Goal: Task Accomplishment & Management: Manage account settings

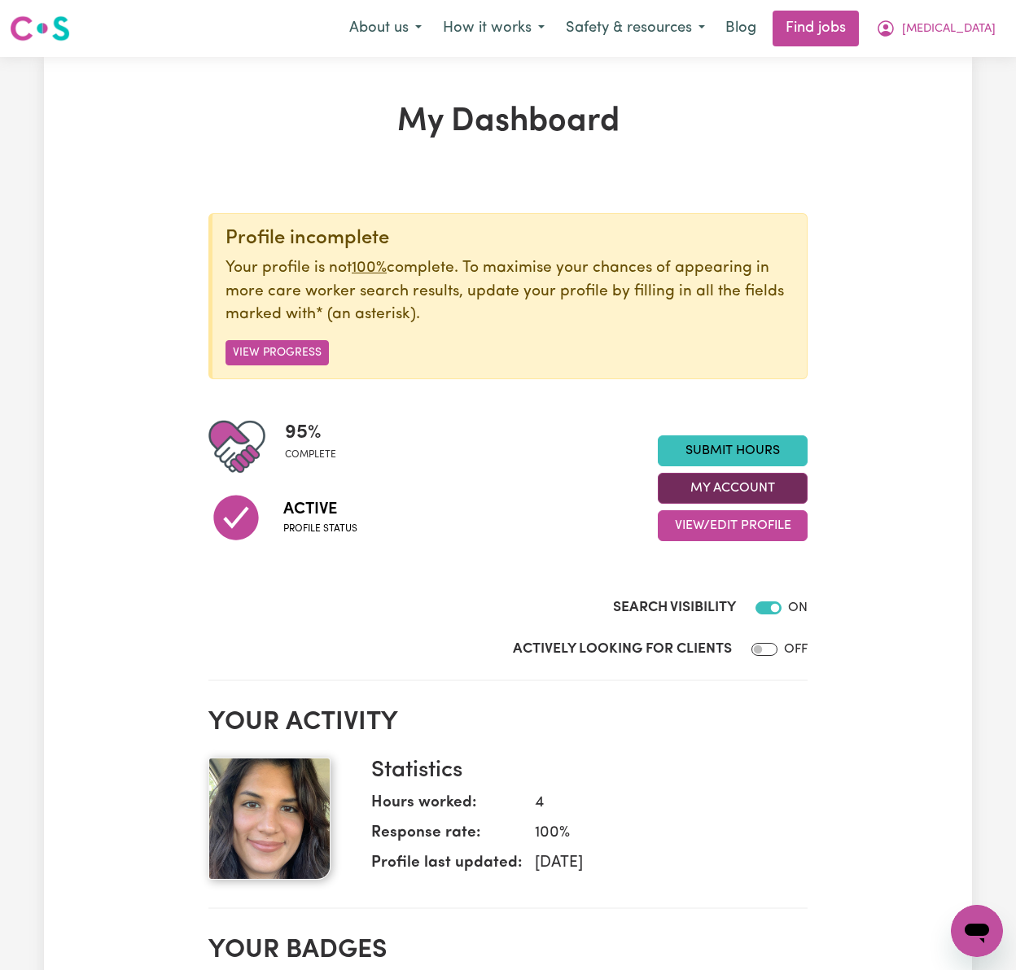
click at [791, 483] on button "My Account" at bounding box center [733, 488] width 150 height 31
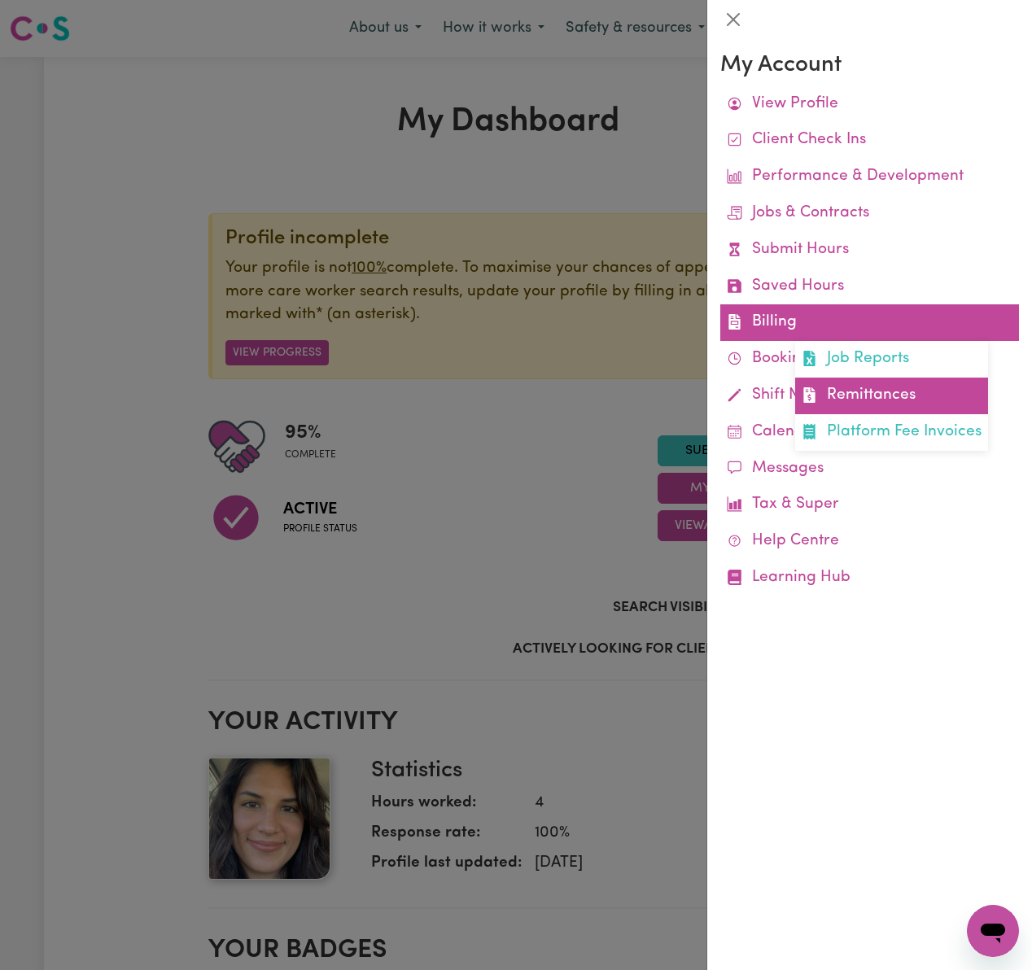
click at [843, 394] on link "Remittances" at bounding box center [891, 396] width 193 height 37
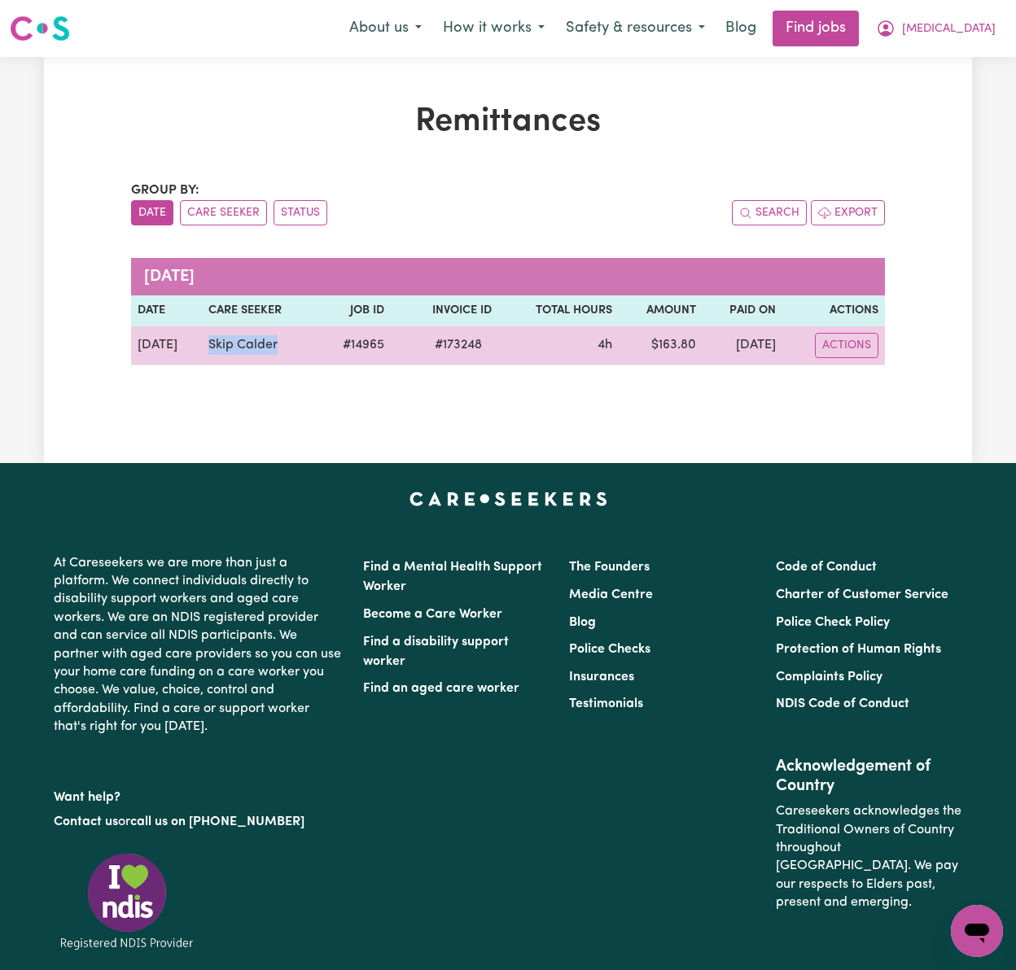
drag, startPoint x: 286, startPoint y: 352, endPoint x: 192, endPoint y: 340, distance: 95.2
click at [202, 340] on td "Skip Calder" at bounding box center [260, 345] width 116 height 39
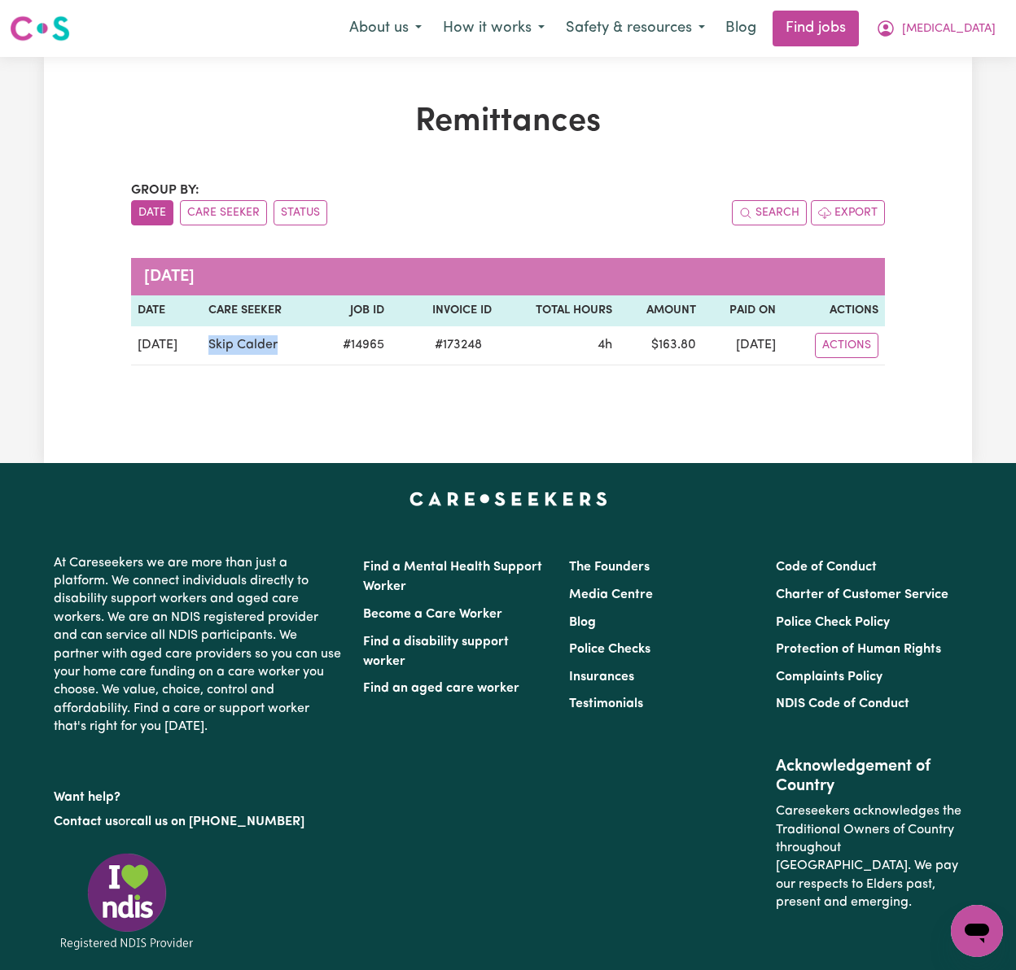
copy td "Skip Calder"
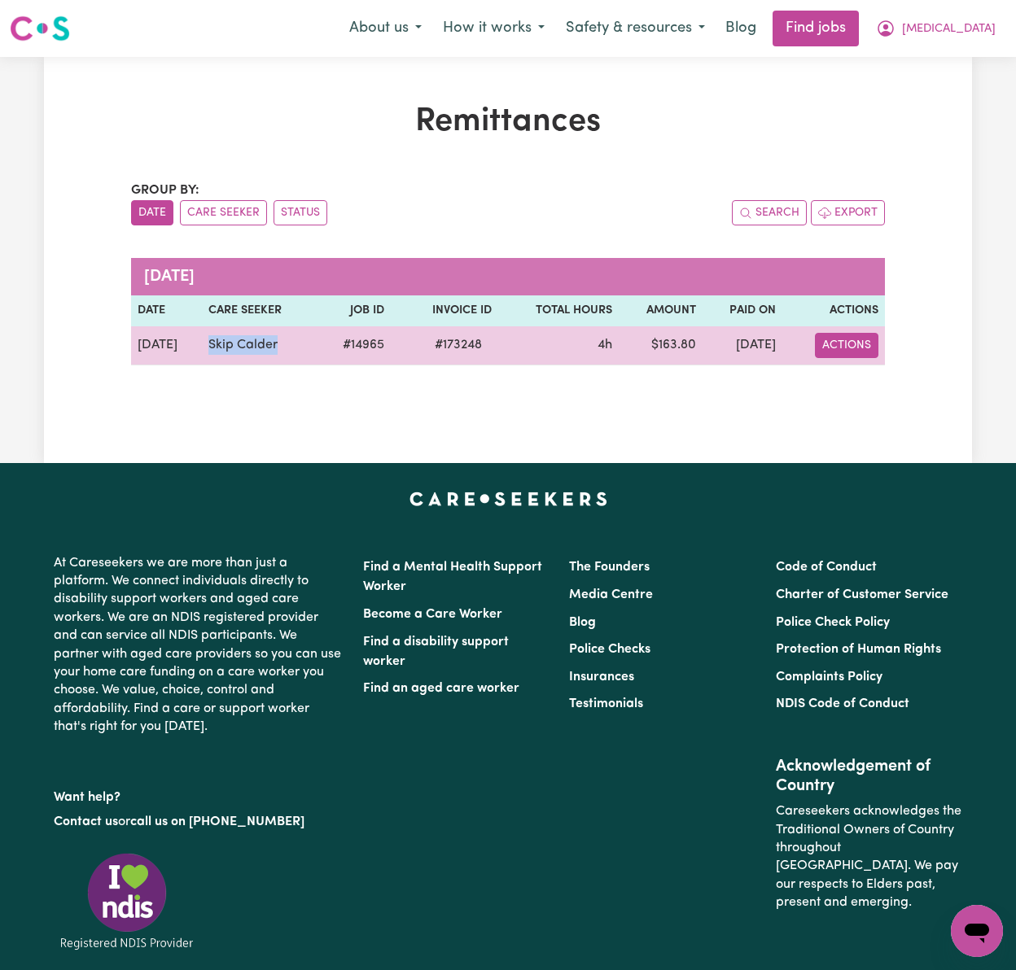
click at [859, 345] on button "Actions" at bounding box center [846, 345] width 63 height 25
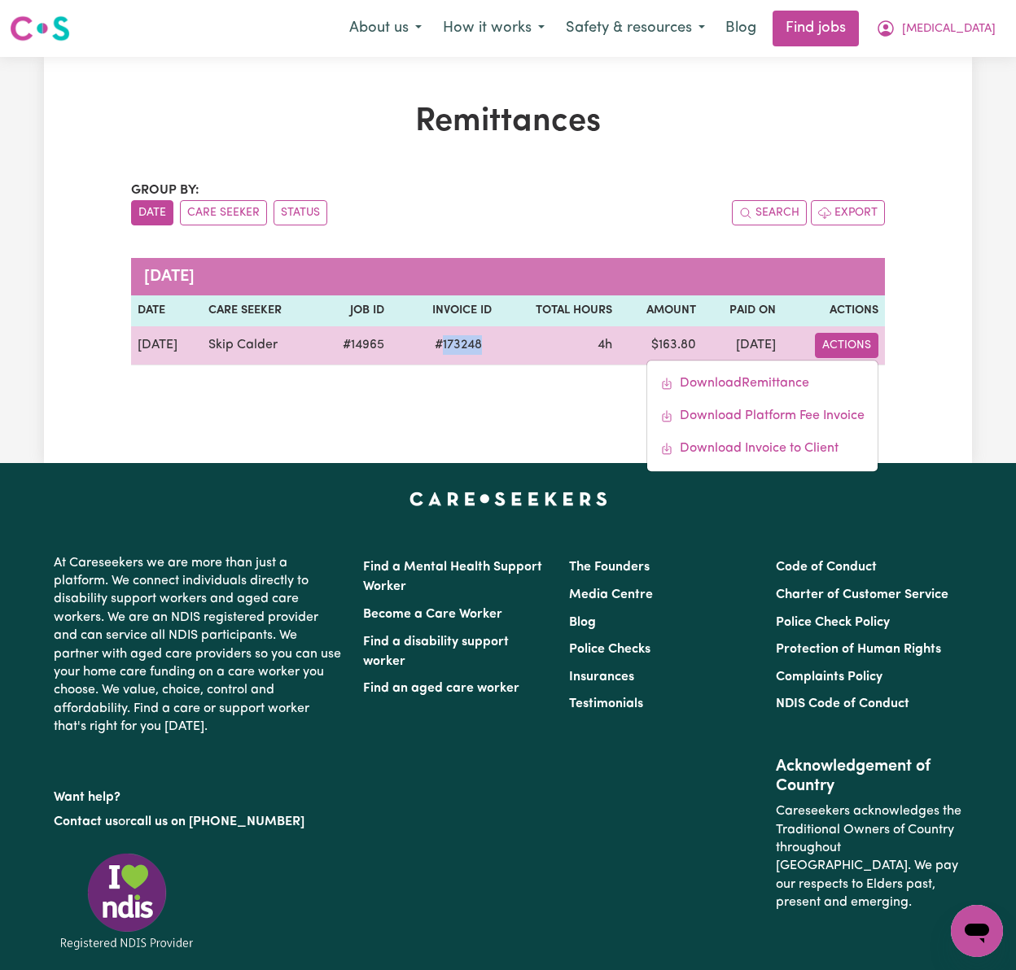
drag, startPoint x: 474, startPoint y: 336, endPoint x: 425, endPoint y: 332, distance: 49.0
click at [425, 332] on td "# 173248" at bounding box center [444, 345] width 107 height 39
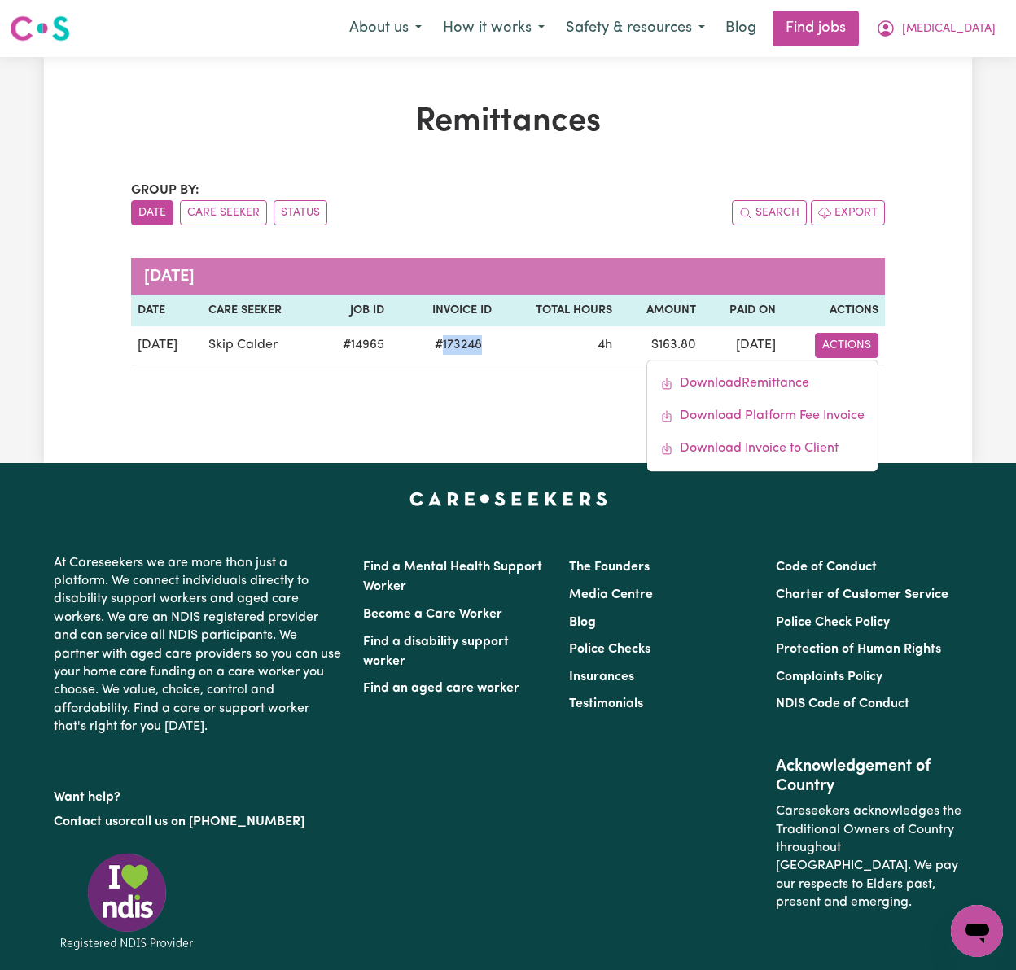
copy span "173248"
